Goal: Use online tool/utility: Utilize a website feature to perform a specific function

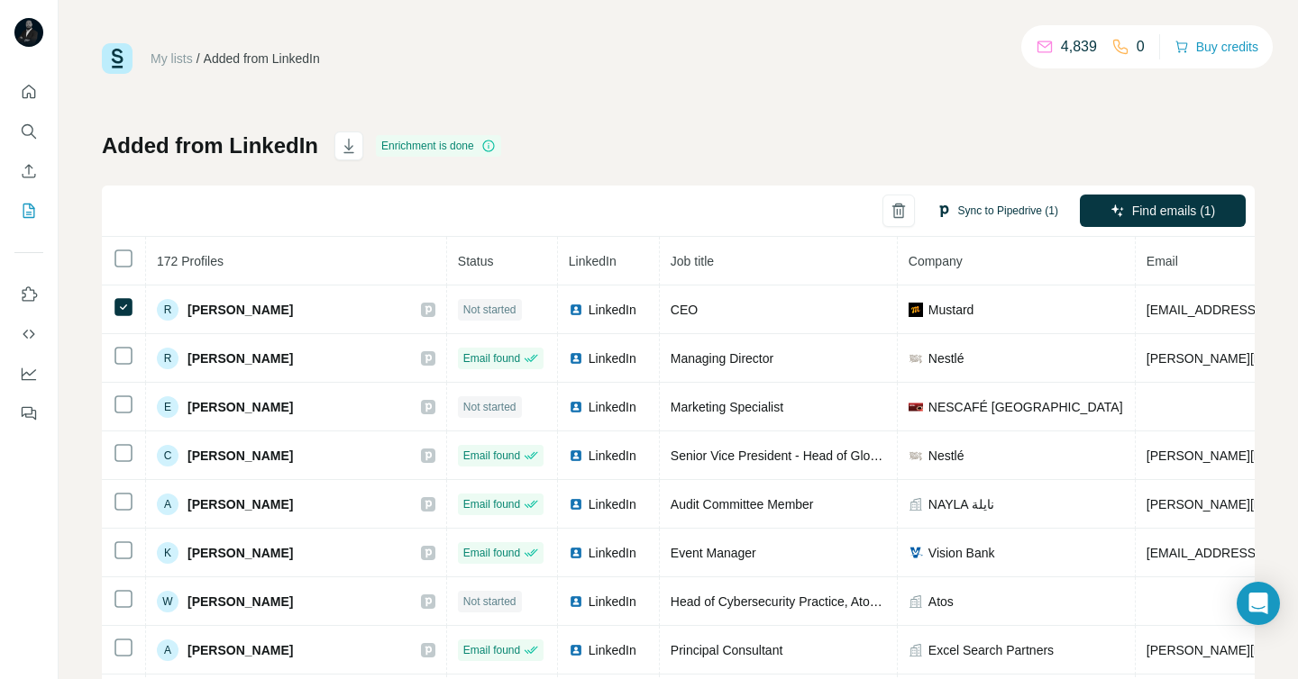
click at [961, 219] on button "Sync to Pipedrive (1)" at bounding box center [997, 210] width 147 height 27
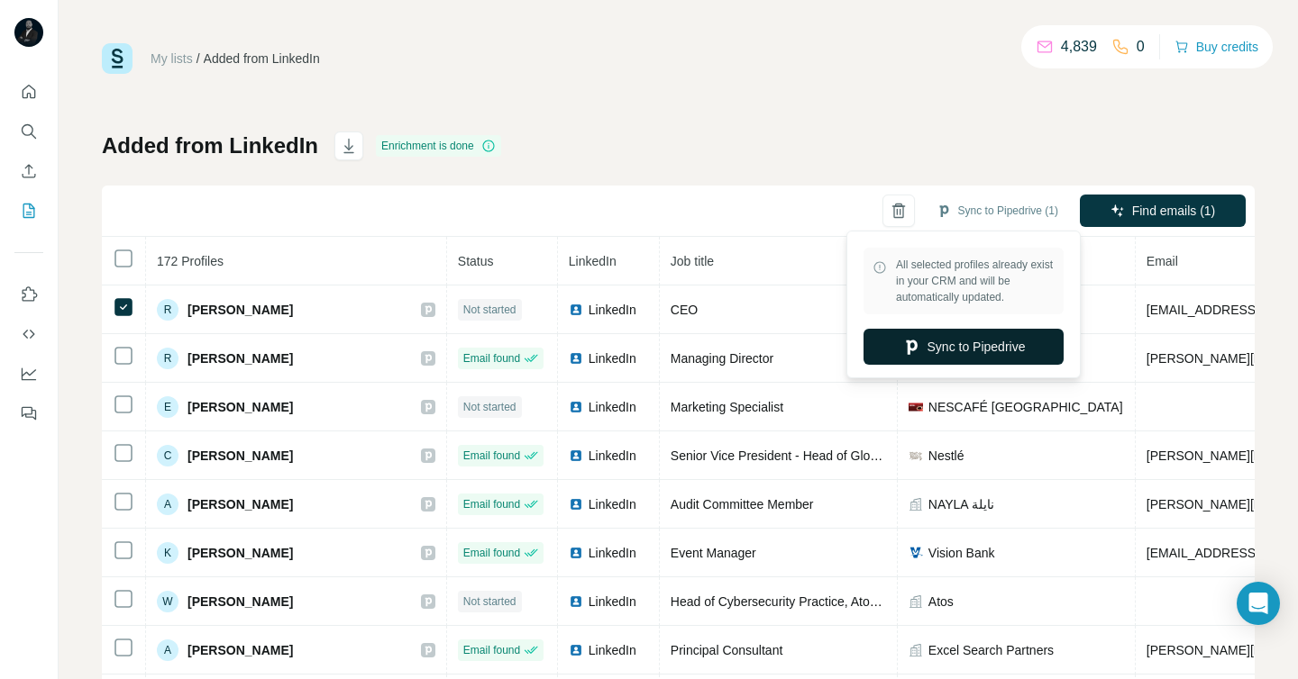
click at [966, 353] on button "Sync to Pipedrive" at bounding box center [963, 347] width 200 height 36
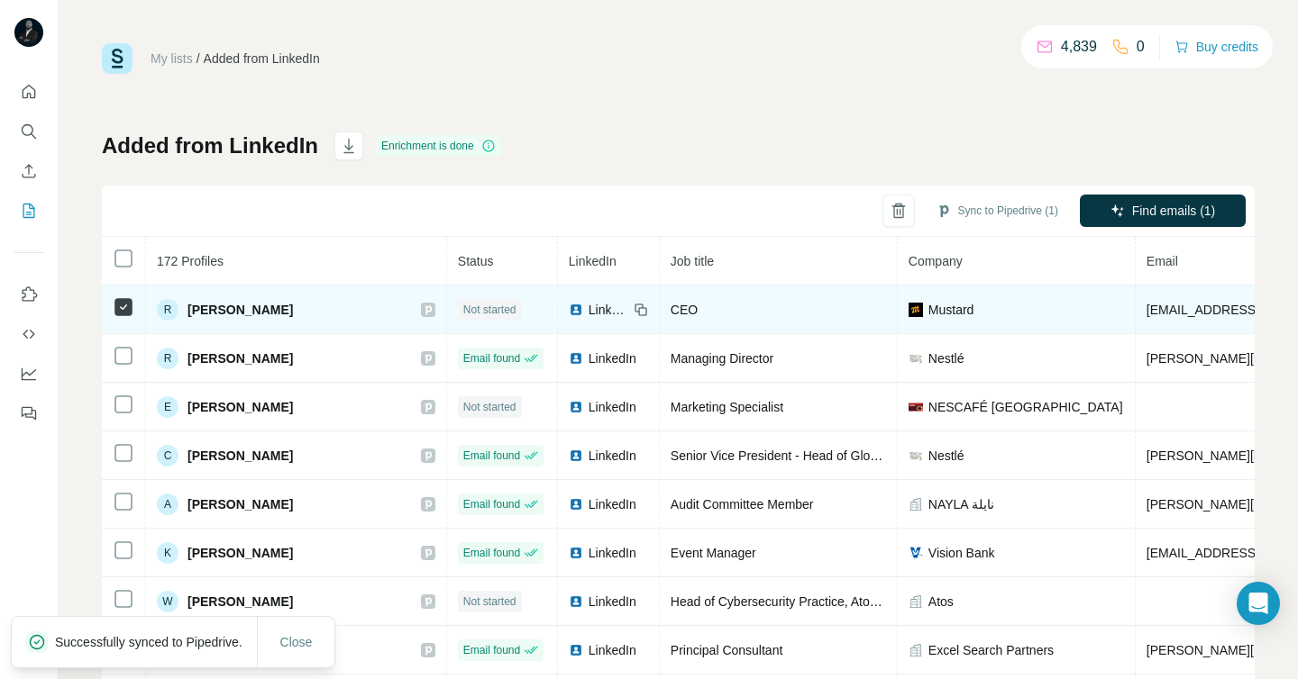
click at [424, 309] on icon at bounding box center [427, 309] width 6 height 9
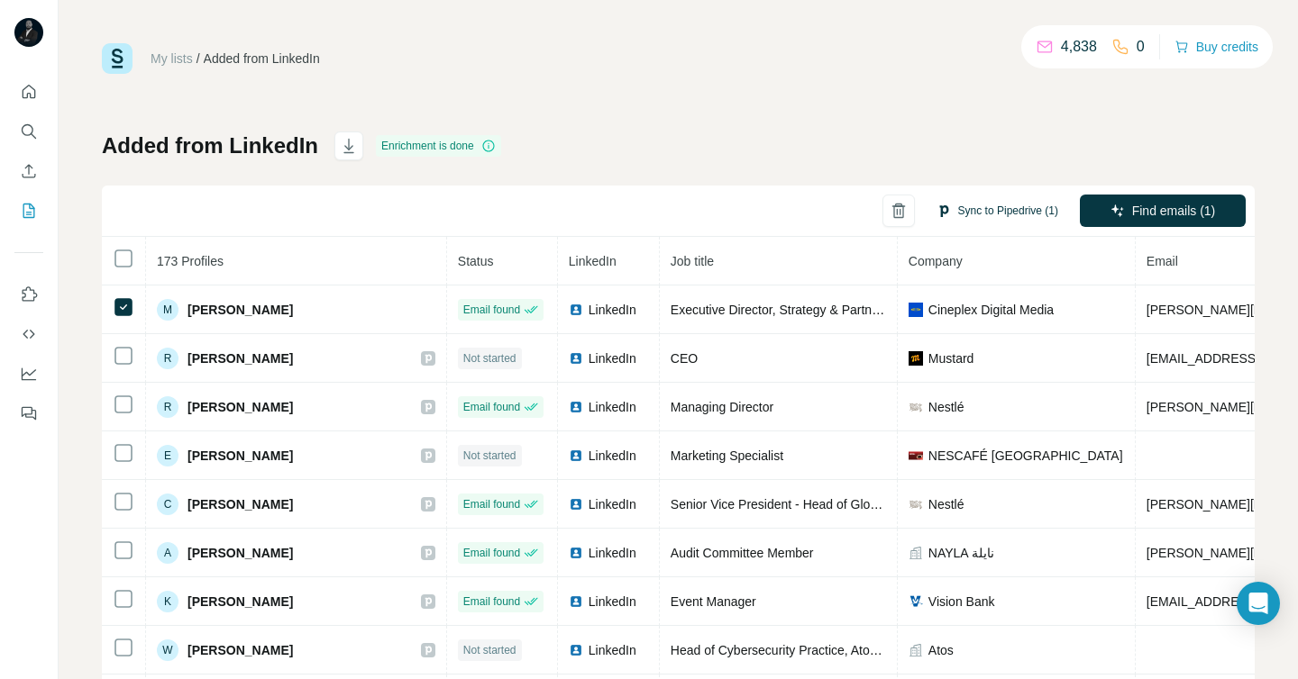
click at [999, 203] on button "Sync to Pipedrive (1)" at bounding box center [997, 210] width 147 height 27
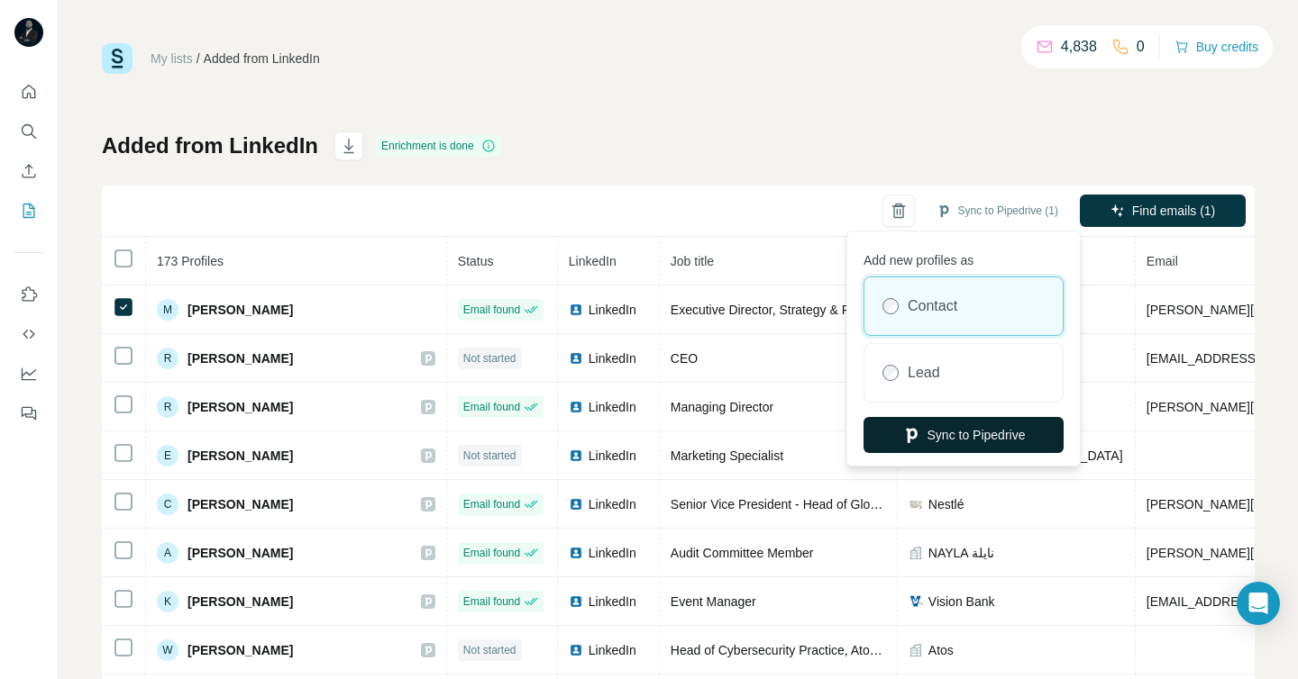
click at [938, 433] on button "Sync to Pipedrive" at bounding box center [963, 435] width 200 height 36
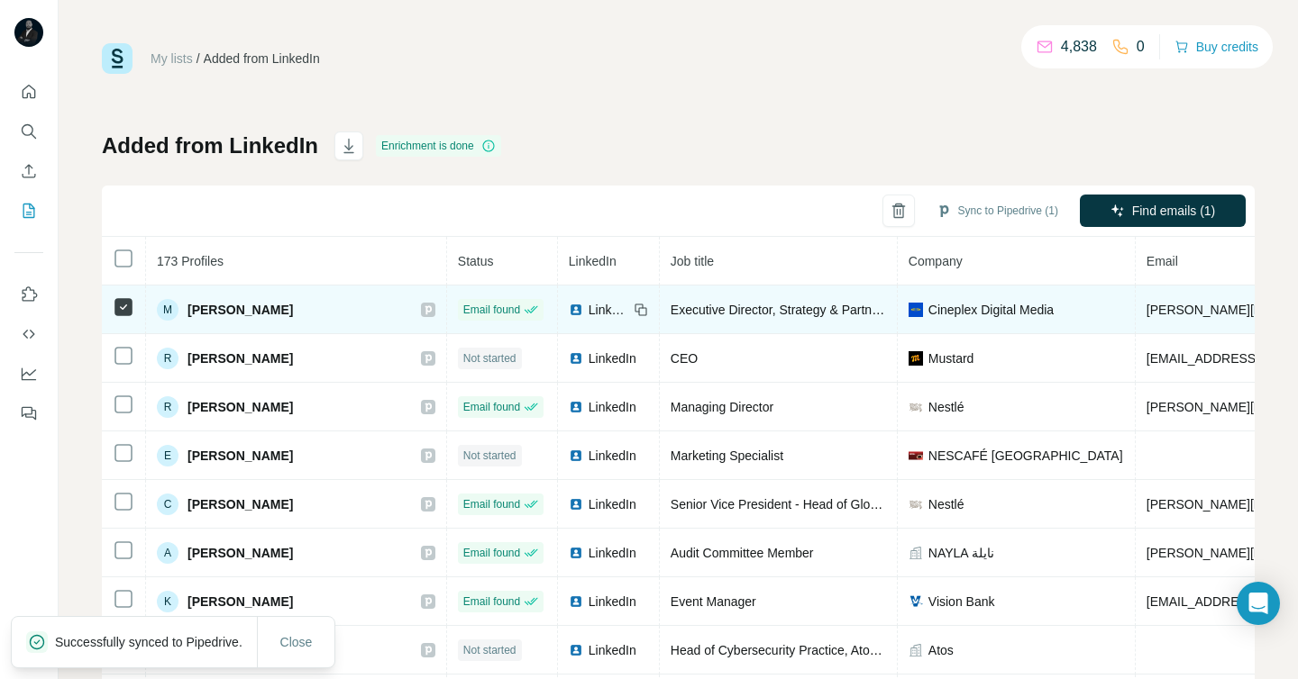
click at [423, 312] on icon at bounding box center [428, 310] width 11 height 14
